Goal: Task Accomplishment & Management: Manage account settings

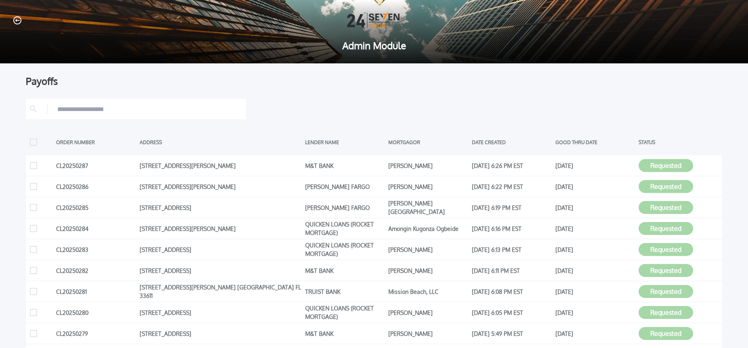
scroll to position [88, 0]
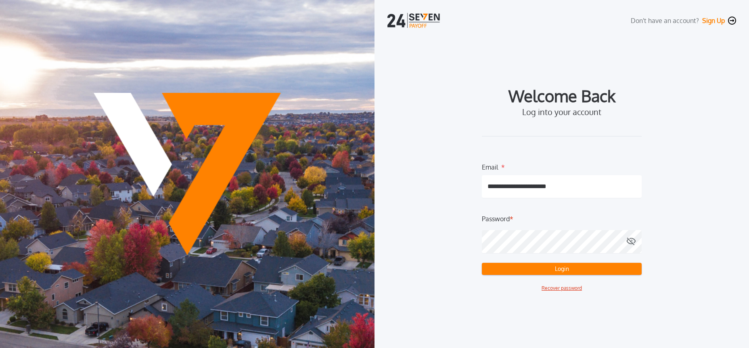
drag, startPoint x: 513, startPoint y: 299, endPoint x: 512, endPoint y: 286, distance: 12.9
click at [512, 299] on div "**********" at bounding box center [562, 191] width 349 height 290
click at [509, 272] on button "Login" at bounding box center [562, 269] width 160 height 12
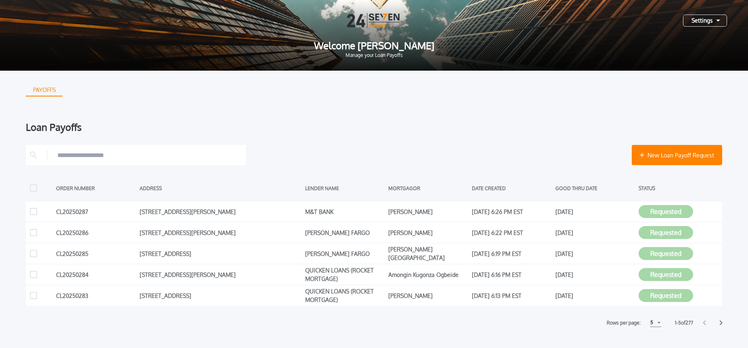
click at [704, 22] on div "Settings" at bounding box center [705, 21] width 44 height 12
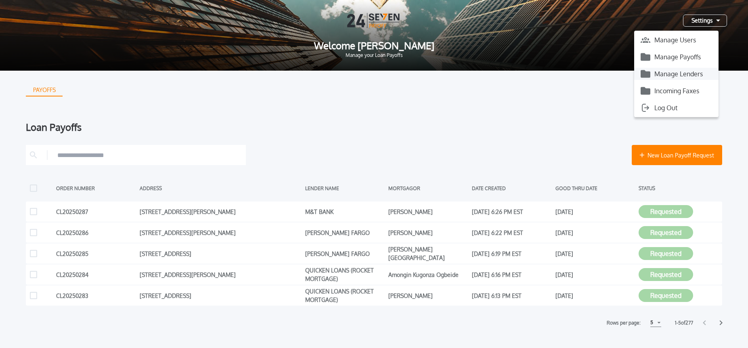
click at [696, 72] on button "Manage Lenders" at bounding box center [676, 74] width 84 height 12
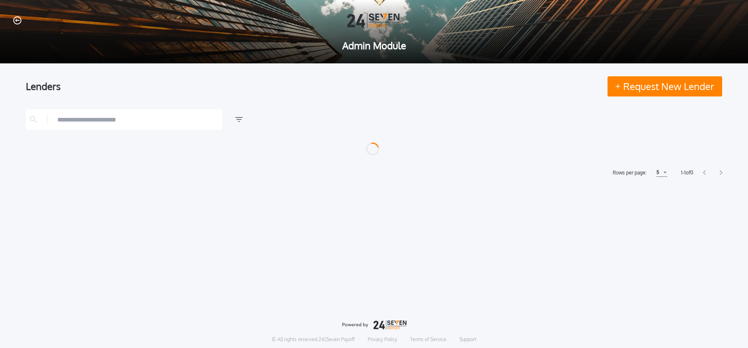
click at [13, 24] on icon "button" at bounding box center [17, 20] width 8 height 8
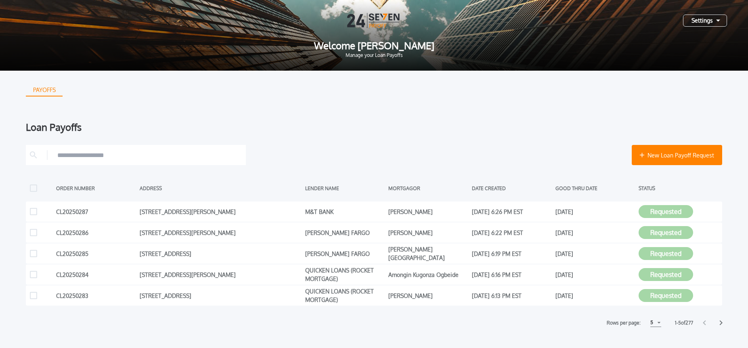
click at [704, 19] on div "Settings" at bounding box center [705, 21] width 44 height 12
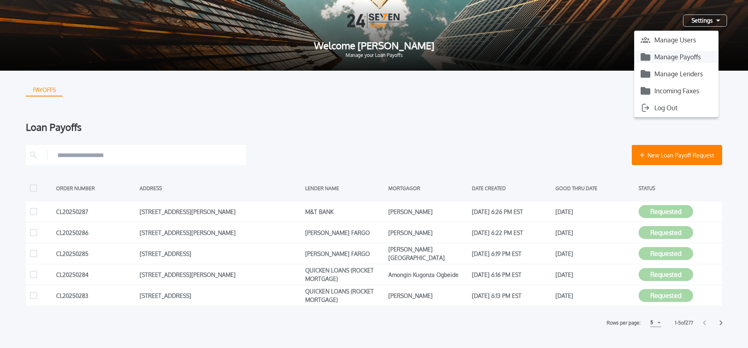
click at [697, 54] on button "Manage Payoffs" at bounding box center [676, 57] width 84 height 12
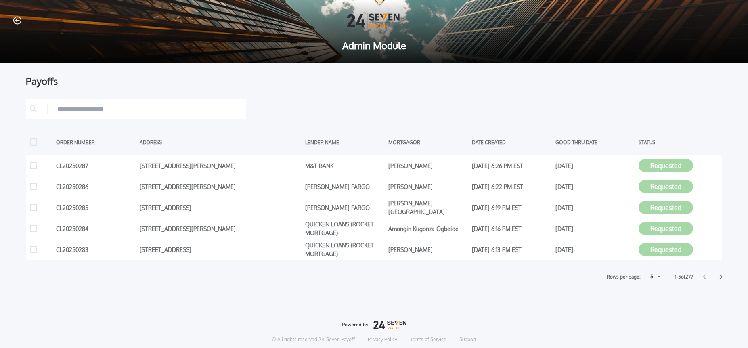
click at [651, 279] on div "5" at bounding box center [652, 277] width 3 height 10
click at [652, 308] on h1 "15" at bounding box center [656, 307] width 8 height 10
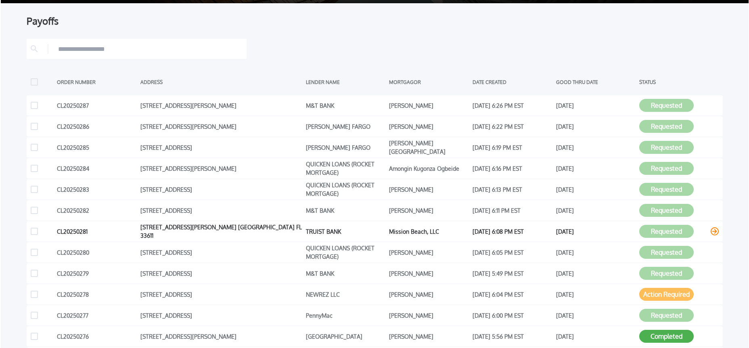
scroll to position [64, 0]
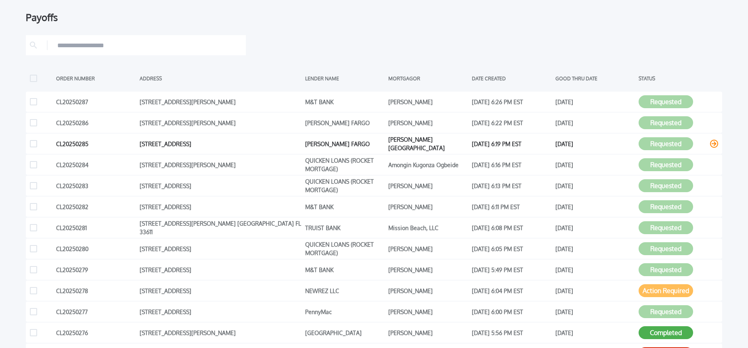
click at [715, 145] on icon at bounding box center [714, 144] width 8 height 8
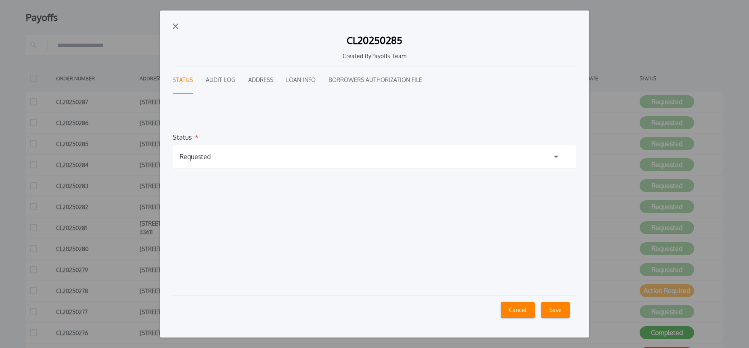
click at [220, 83] on button "Audit Log" at bounding box center [220, 80] width 29 height 27
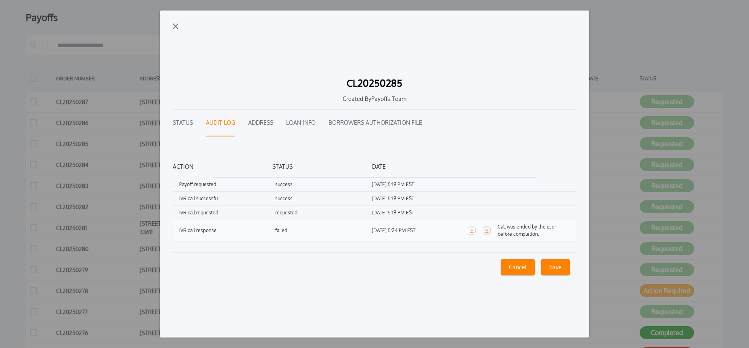
click at [485, 232] on icon "button" at bounding box center [487, 231] width 4 height 4
click at [179, 124] on button "Status" at bounding box center [183, 123] width 20 height 27
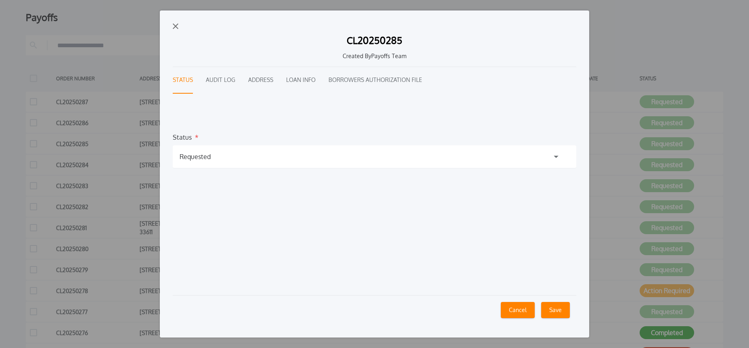
click at [270, 164] on div "Requested" at bounding box center [375, 156] width 404 height 23
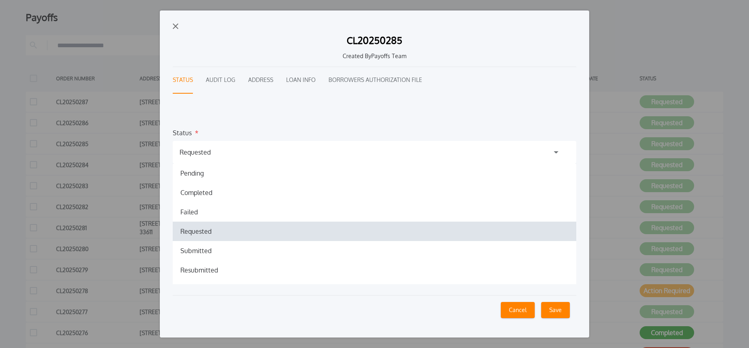
scroll to position [6, 0]
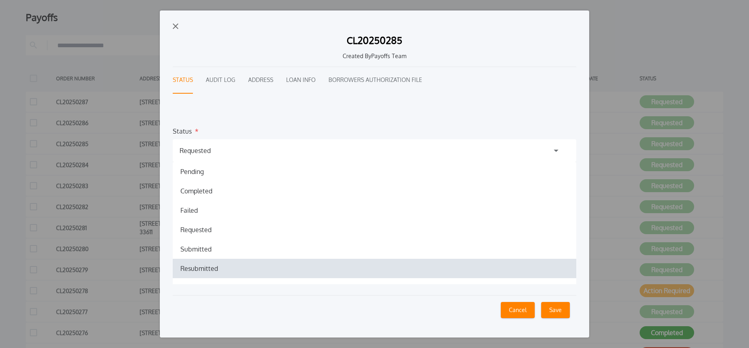
click at [200, 266] on h1 "Resubmitted" at bounding box center [199, 269] width 50 height 10
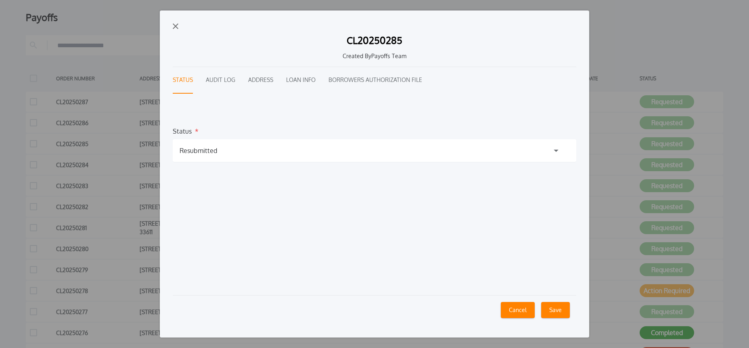
click at [558, 310] on button "Save" at bounding box center [555, 310] width 29 height 16
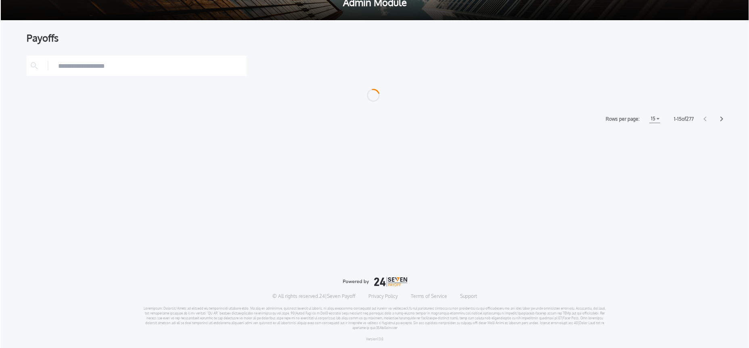
scroll to position [64, 0]
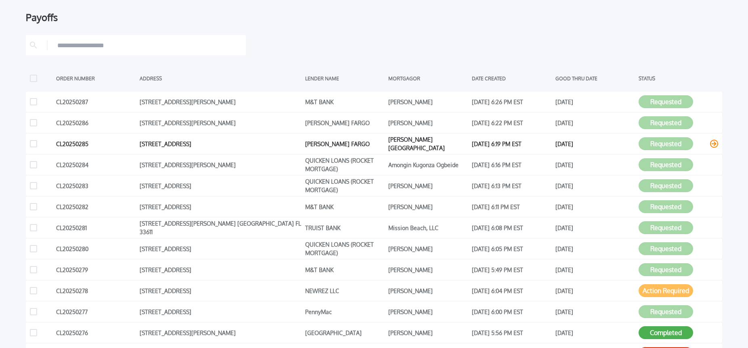
click at [712, 145] on icon at bounding box center [714, 144] width 8 height 8
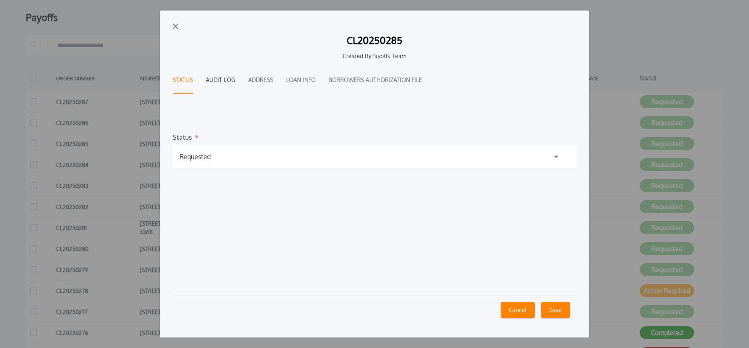
drag, startPoint x: 215, startPoint y: 83, endPoint x: 224, endPoint y: 81, distance: 9.0
click at [215, 83] on button "Audit Log" at bounding box center [220, 80] width 29 height 27
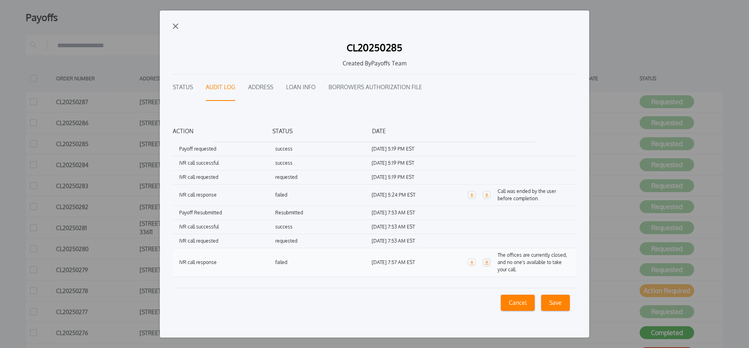
click at [485, 265] on link "button" at bounding box center [487, 262] width 8 height 8
drag, startPoint x: 186, startPoint y: 87, endPoint x: 190, endPoint y: 87, distance: 4.1
click at [185, 87] on button "Status" at bounding box center [183, 87] width 20 height 27
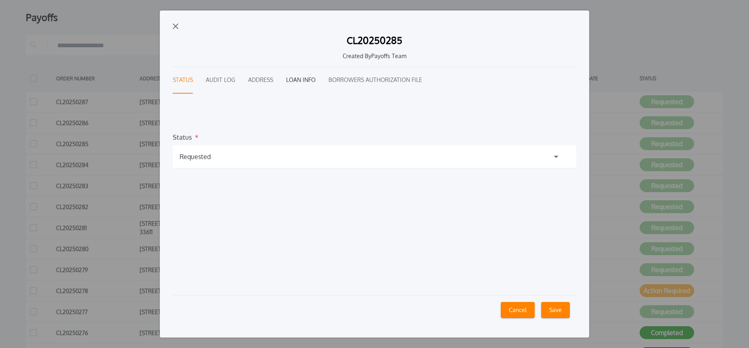
click at [313, 82] on button "Loan Info" at bounding box center [300, 80] width 29 height 27
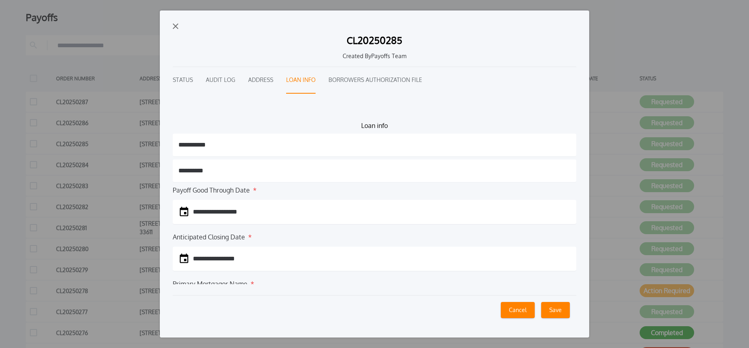
scroll to position [0, 0]
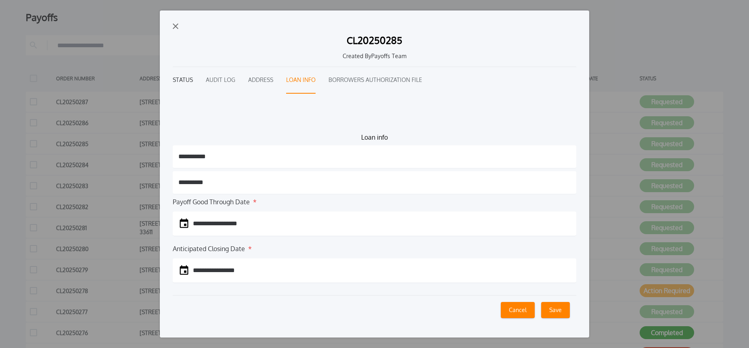
click at [183, 84] on button "Status" at bounding box center [183, 80] width 20 height 27
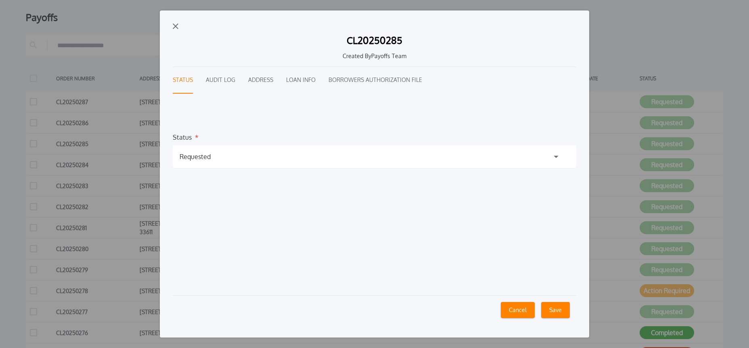
click at [237, 153] on div "Requested" at bounding box center [375, 156] width 404 height 23
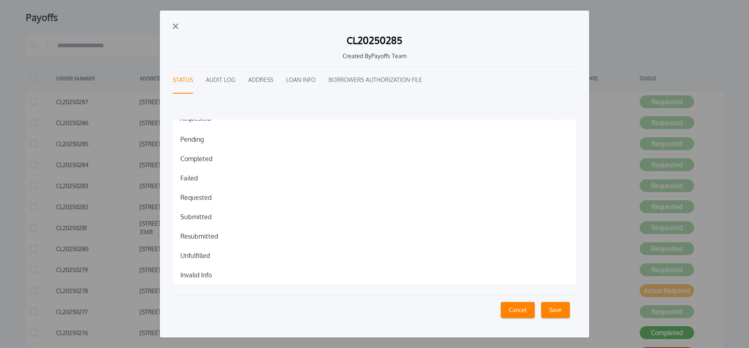
click at [208, 274] on h1 "Invalid Info" at bounding box center [196, 275] width 44 height 10
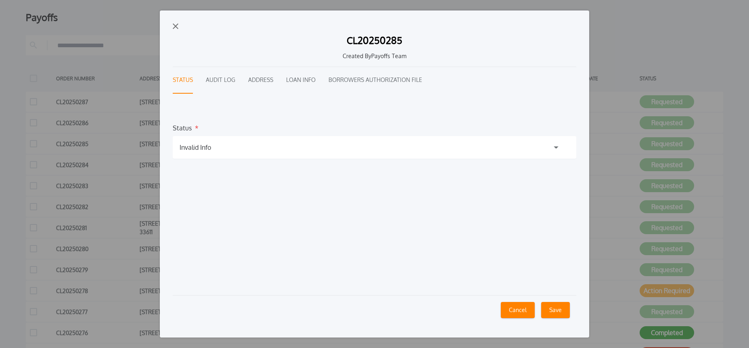
click at [555, 313] on button "Save" at bounding box center [555, 310] width 29 height 16
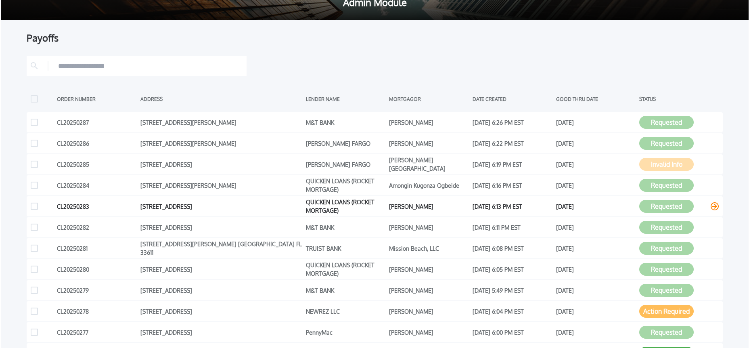
scroll to position [64, 0]
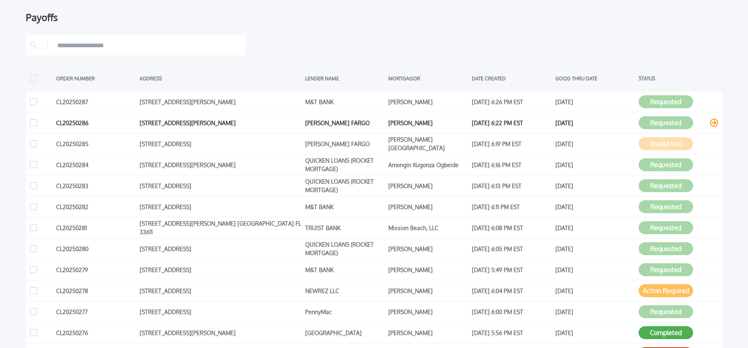
click at [715, 123] on icon at bounding box center [714, 123] width 8 height 8
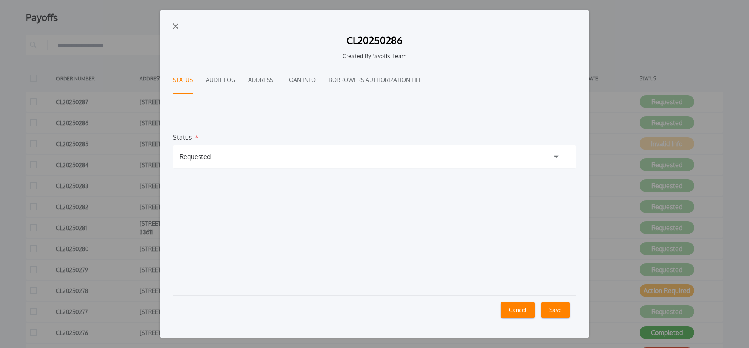
click at [555, 159] on div "Requested" at bounding box center [375, 156] width 404 height 23
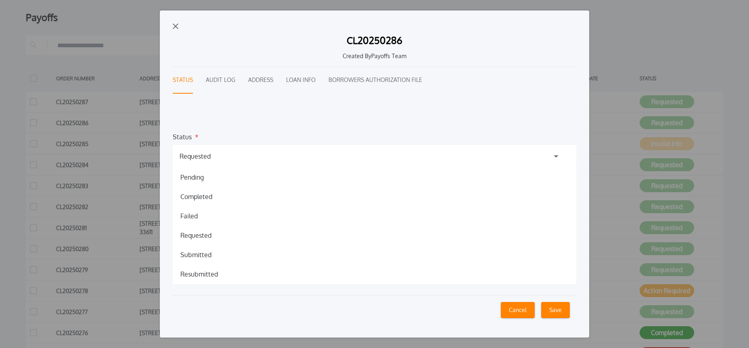
scroll to position [2, 0]
click at [555, 159] on div "Requested" at bounding box center [375, 155] width 404 height 23
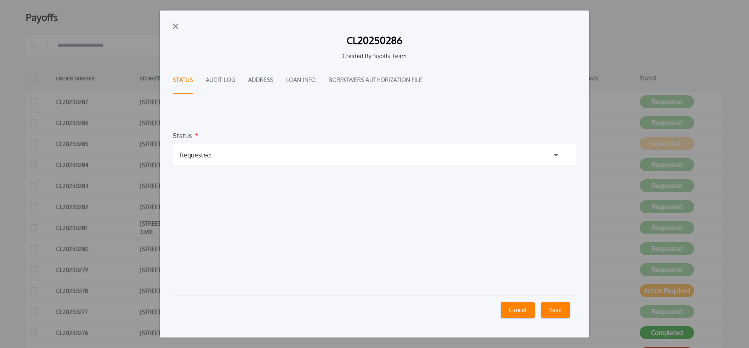
click at [231, 81] on button "Audit Log" at bounding box center [220, 80] width 29 height 27
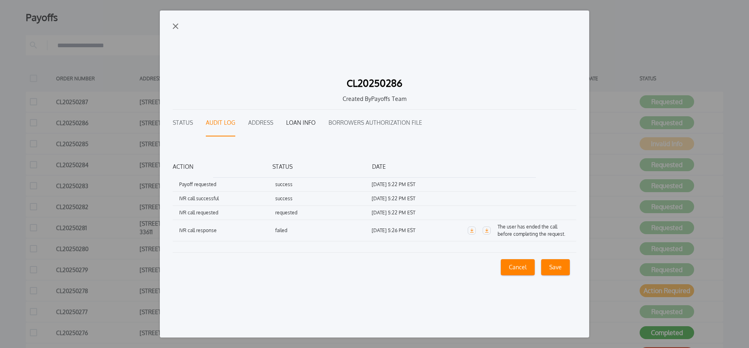
click at [300, 123] on button "Loan Info" at bounding box center [300, 123] width 29 height 27
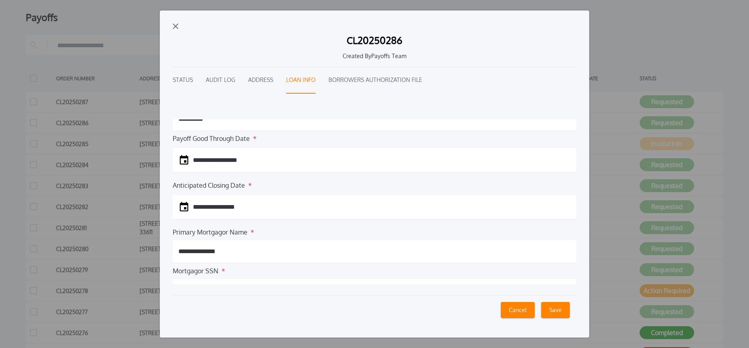
scroll to position [80, 0]
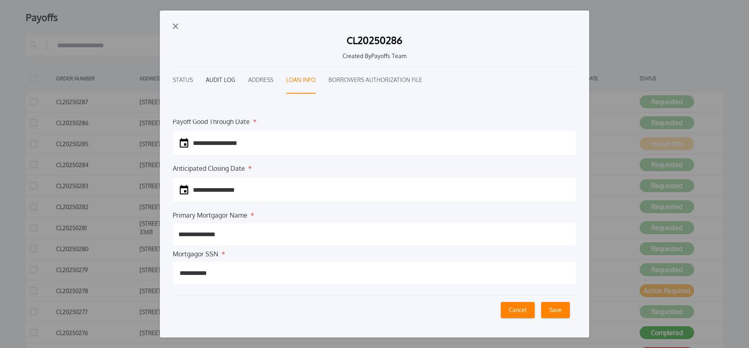
click at [220, 81] on button "Audit Log" at bounding box center [220, 80] width 29 height 27
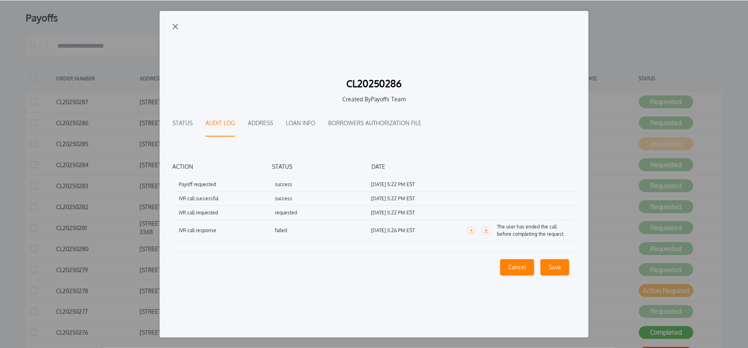
scroll to position [0, 0]
click at [487, 231] on icon "button" at bounding box center [487, 231] width 4 height 4
click at [181, 123] on button "Status" at bounding box center [183, 123] width 20 height 27
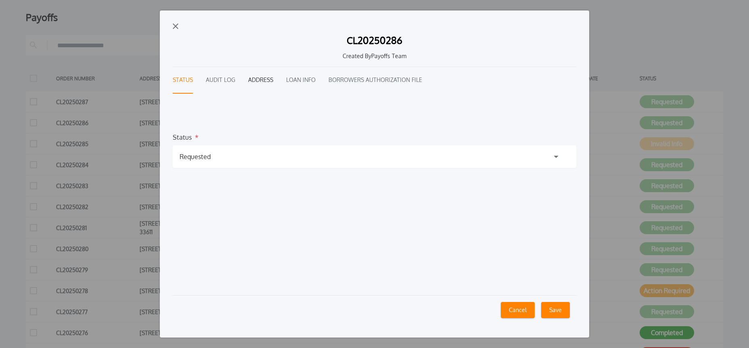
click at [269, 83] on button "Address" at bounding box center [260, 80] width 25 height 27
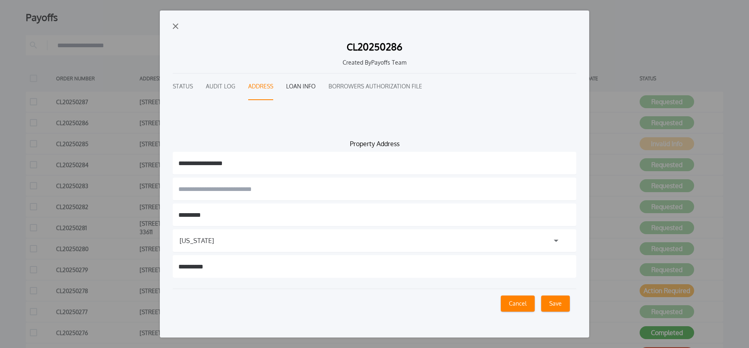
click at [300, 82] on button "Loan Info" at bounding box center [300, 86] width 29 height 27
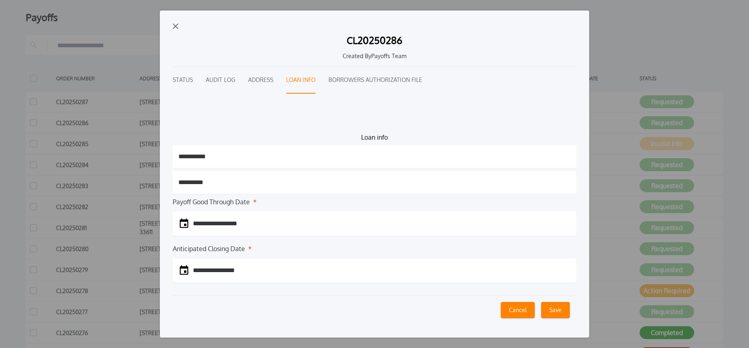
click at [173, 28] on img "button" at bounding box center [176, 26] width 6 height 6
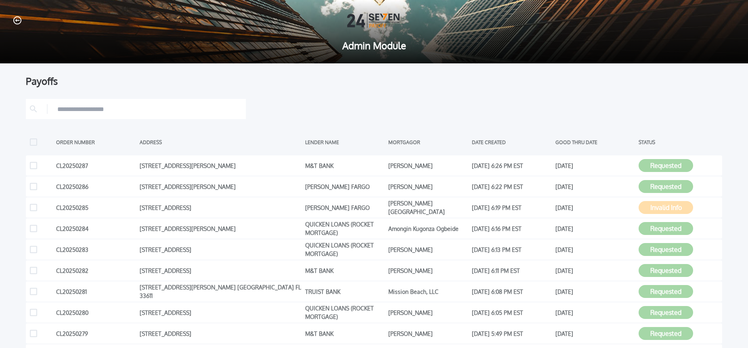
click at [19, 23] on icon "button" at bounding box center [17, 20] width 8 height 8
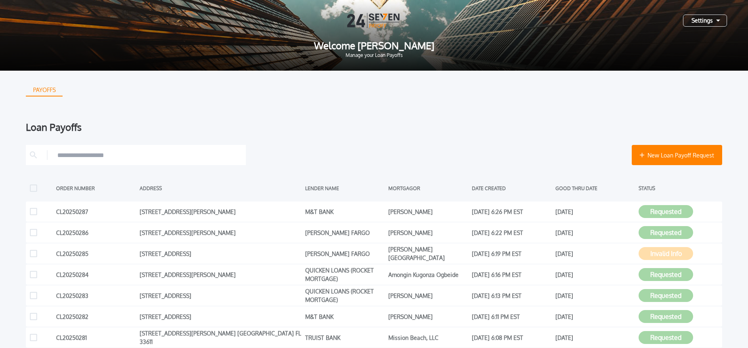
click at [705, 21] on div "Settings" at bounding box center [705, 21] width 44 height 12
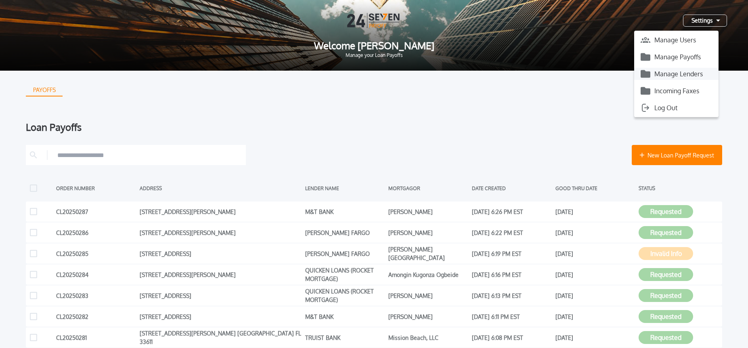
click at [689, 73] on button "Manage Lenders" at bounding box center [676, 74] width 84 height 12
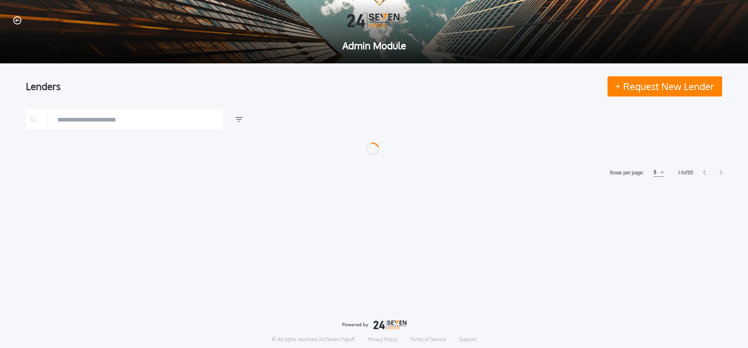
scroll to position [1, 0]
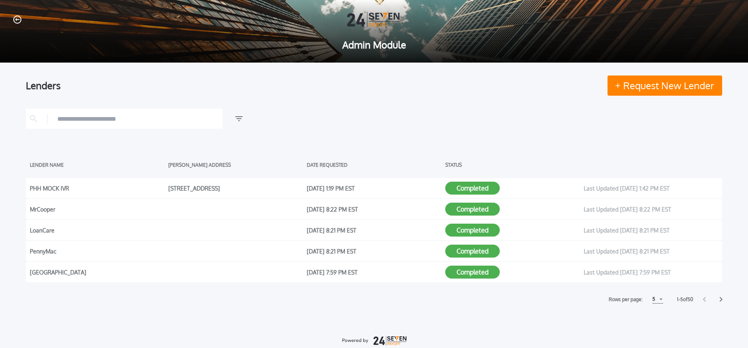
click at [146, 119] on input "text" at bounding box center [137, 119] width 161 height 12
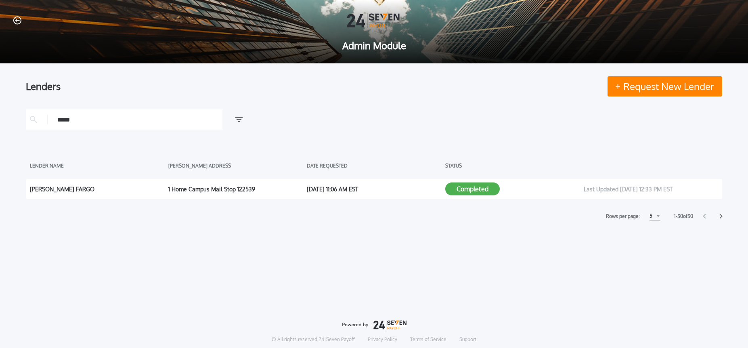
type input "*****"
drag, startPoint x: 116, startPoint y: 189, endPoint x: 122, endPoint y: 190, distance: 5.7
click at [116, 189] on div "[PERSON_NAME] FARGO" at bounding box center [97, 189] width 134 height 12
click at [485, 189] on button "Completed" at bounding box center [472, 189] width 55 height 13
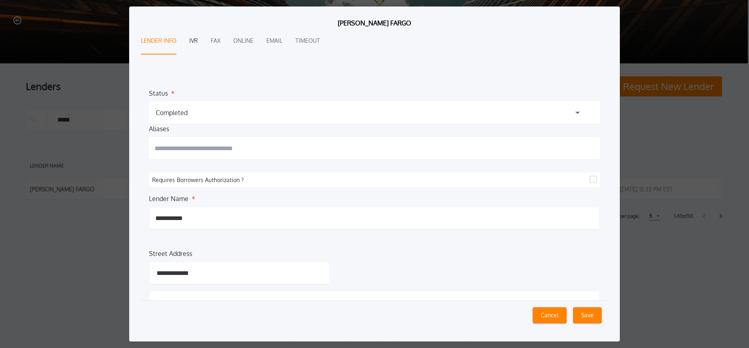
click at [196, 42] on button "IVR" at bounding box center [193, 41] width 8 height 27
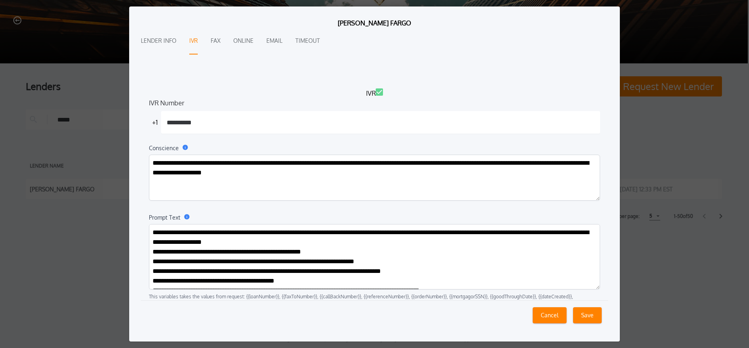
click at [63, 83] on div "**********" at bounding box center [374, 174] width 749 height 348
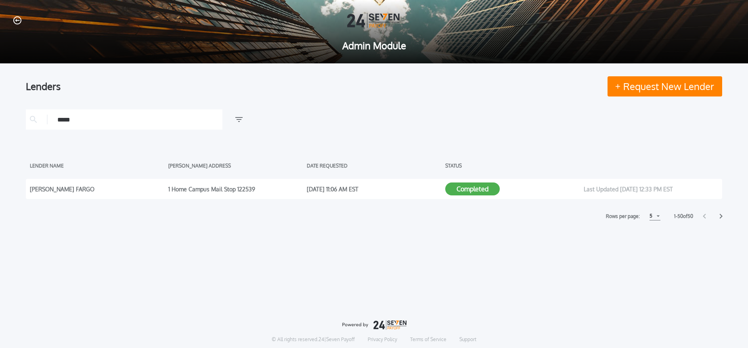
click at [17, 22] on icon "button" at bounding box center [17, 20] width 8 height 8
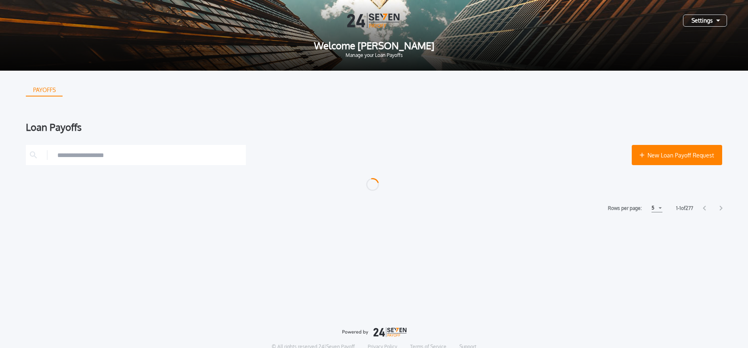
drag, startPoint x: 711, startPoint y: 15, endPoint x: 708, endPoint y: 24, distance: 9.5
click at [711, 15] on div "Settings" at bounding box center [705, 21] width 44 height 12
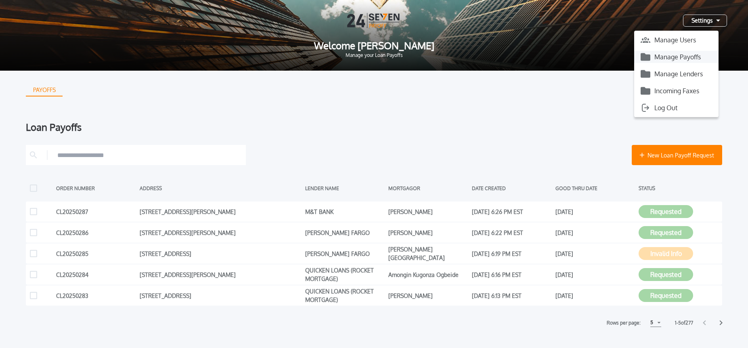
drag, startPoint x: 679, startPoint y: 57, endPoint x: 635, endPoint y: 55, distance: 44.4
click at [679, 57] on button "Manage Payoffs" at bounding box center [676, 57] width 84 height 12
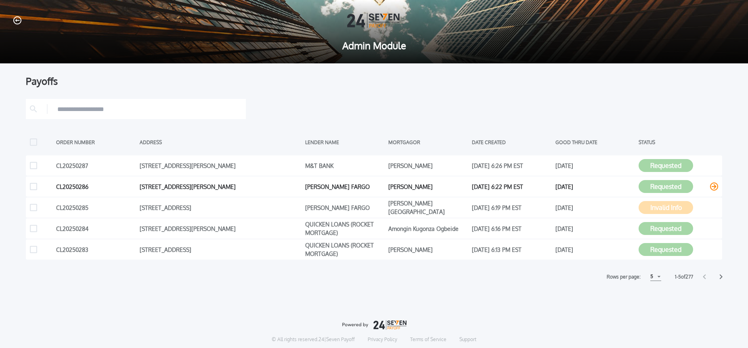
click at [717, 187] on icon at bounding box center [714, 187] width 8 height 8
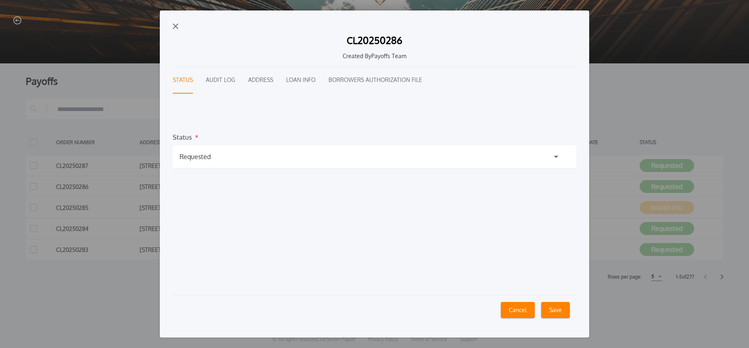
click at [231, 79] on button "Audit Log" at bounding box center [220, 80] width 29 height 27
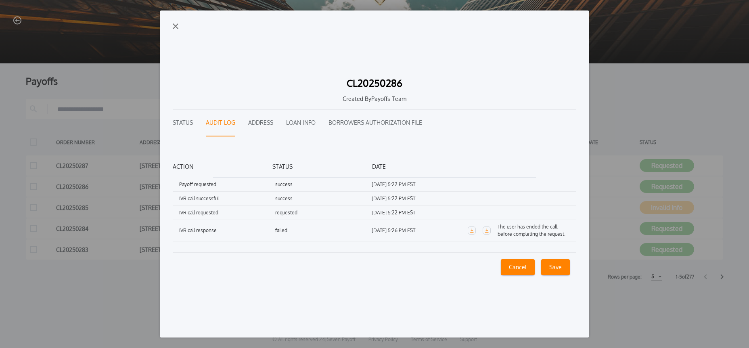
click at [301, 119] on button "Loan Info" at bounding box center [300, 123] width 29 height 27
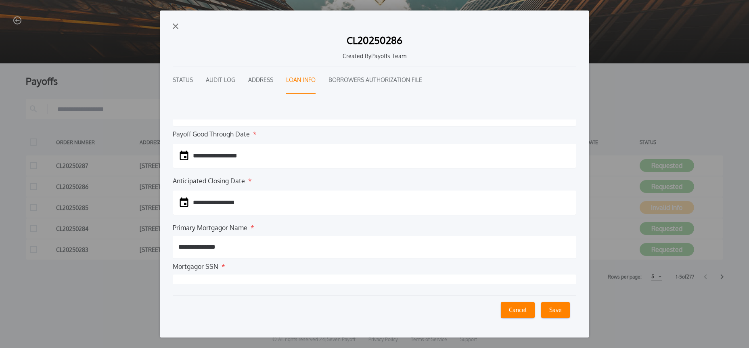
scroll to position [80, 0]
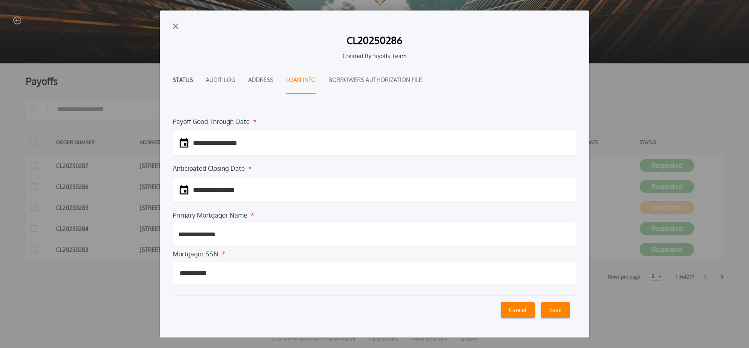
drag, startPoint x: 191, startPoint y: 82, endPoint x: 184, endPoint y: 80, distance: 6.9
click at [190, 82] on button "Status" at bounding box center [183, 80] width 20 height 27
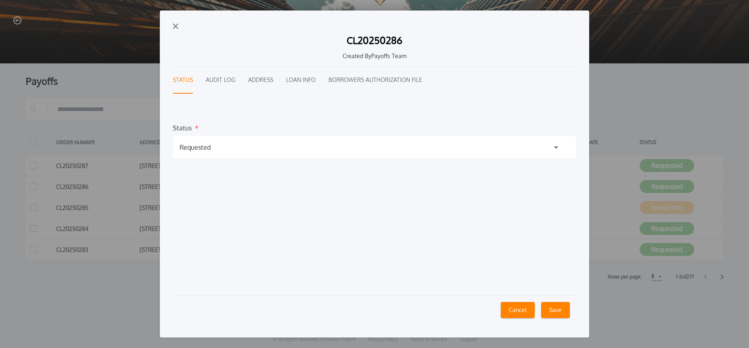
click at [211, 144] on div "Requested" at bounding box center [375, 147] width 404 height 23
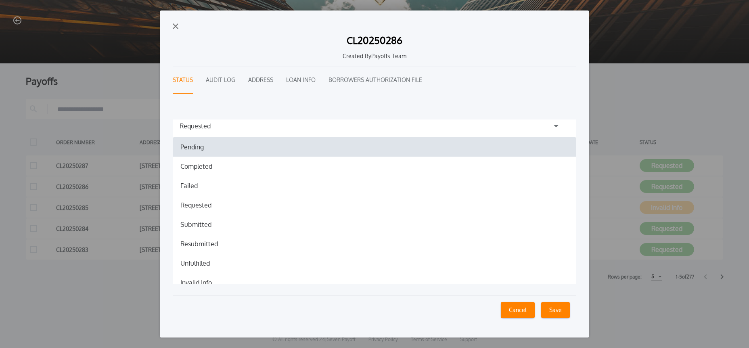
scroll to position [38, 0]
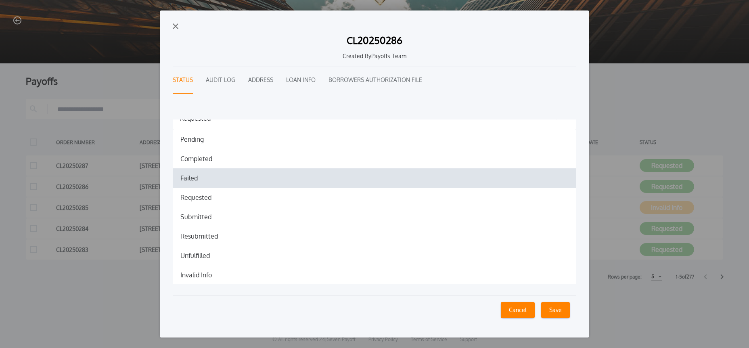
click at [197, 179] on h1 "Failed" at bounding box center [189, 178] width 30 height 10
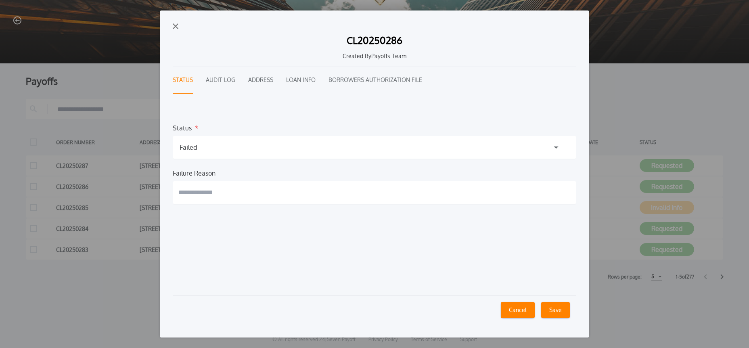
click at [276, 197] on input "text" at bounding box center [375, 192] width 404 height 23
click at [160, 10] on button "CL20250286 Created By Payoffs Team Status Audit Log Address Loan Info Borrowers…" at bounding box center [375, 173] width 430 height 327
click at [160, 10] on button "**********" at bounding box center [375, 173] width 430 height 327
paste input "**********"
click at [160, 10] on button "**********" at bounding box center [375, 173] width 430 height 327
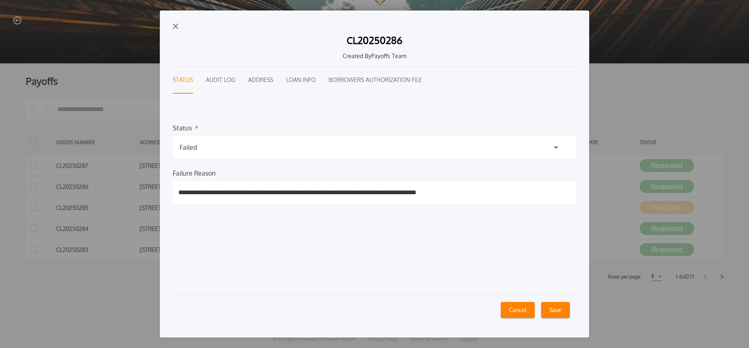
click at [160, 10] on button "**********" at bounding box center [375, 173] width 430 height 327
drag, startPoint x: 180, startPoint y: 193, endPoint x: 193, endPoint y: 188, distance: 14.2
click at [180, 193] on input "**********" at bounding box center [375, 192] width 404 height 23
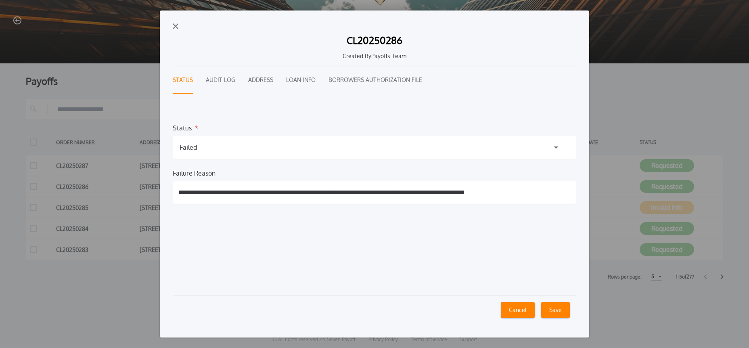
click at [160, 10] on button "**********" at bounding box center [375, 173] width 430 height 327
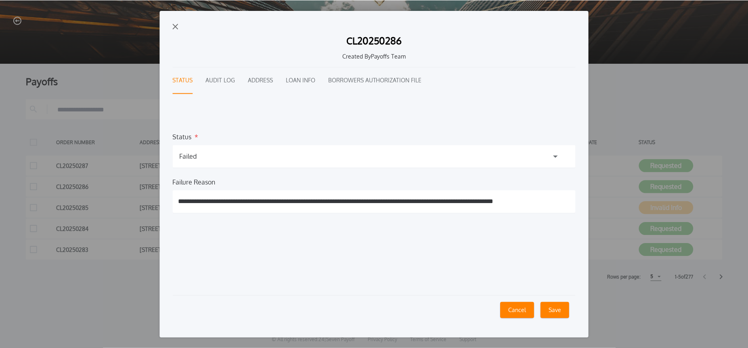
scroll to position [0, 0]
type input "**********"
click at [564, 312] on button "Save" at bounding box center [555, 310] width 29 height 16
